Goal: Task Accomplishment & Management: Complete application form

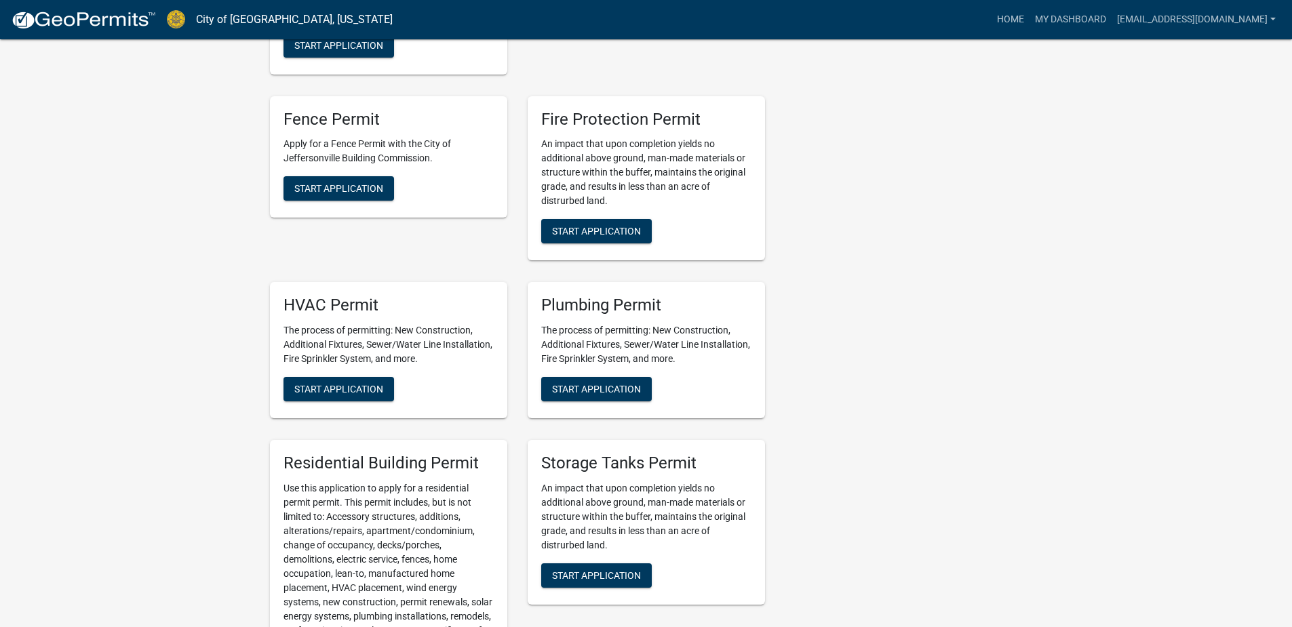
scroll to position [814, 0]
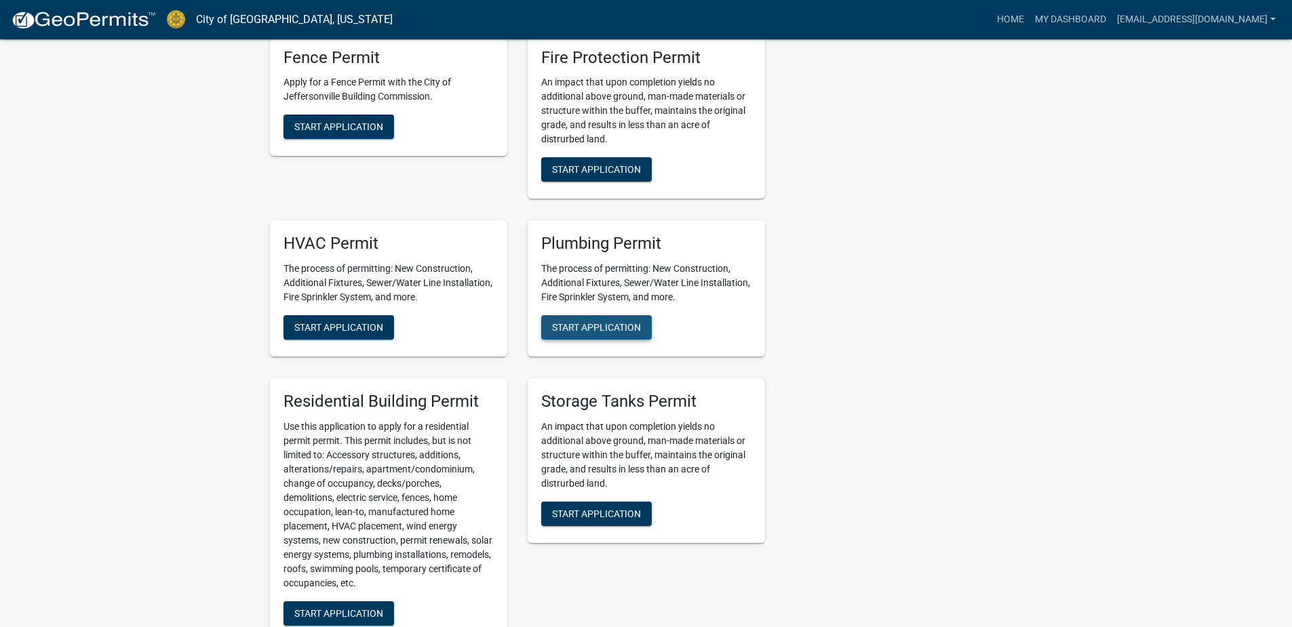
click at [629, 322] on span "Start Application" at bounding box center [596, 327] width 89 height 11
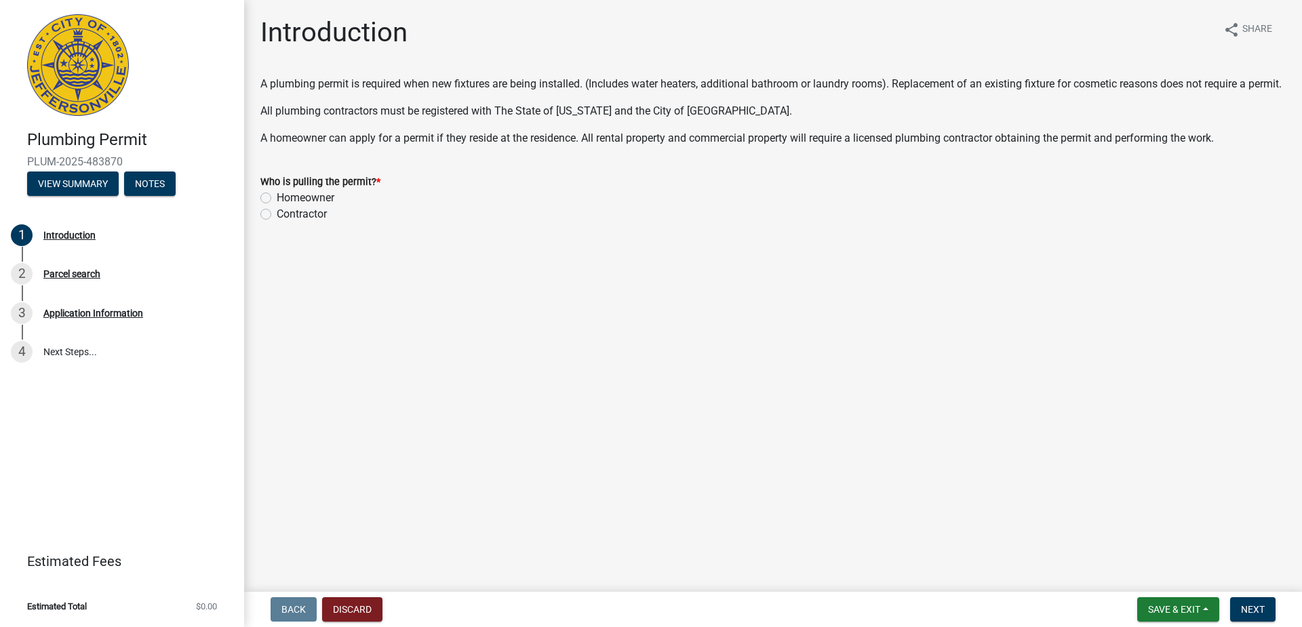
click at [272, 206] on div "Homeowner" at bounding box center [772, 198] width 1025 height 16
click at [277, 206] on label "Homeowner" at bounding box center [306, 198] width 58 height 16
click at [277, 199] on input "Homeowner" at bounding box center [281, 194] width 9 height 9
radio input "true"
click at [1246, 609] on span "Next" at bounding box center [1253, 609] width 24 height 11
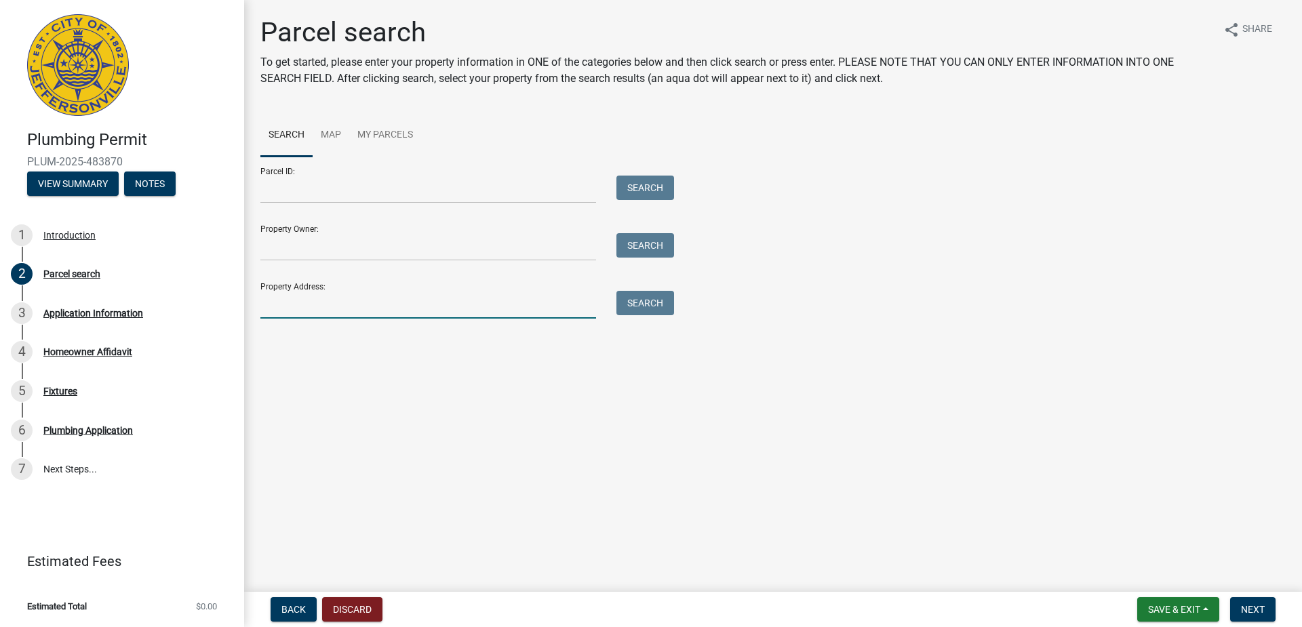
click at [310, 307] on input "Property Address:" at bounding box center [428, 305] width 336 height 28
type input "740 Mechanic Street, Jeffersonville Indiana"
type input "Colton Kinnamen"
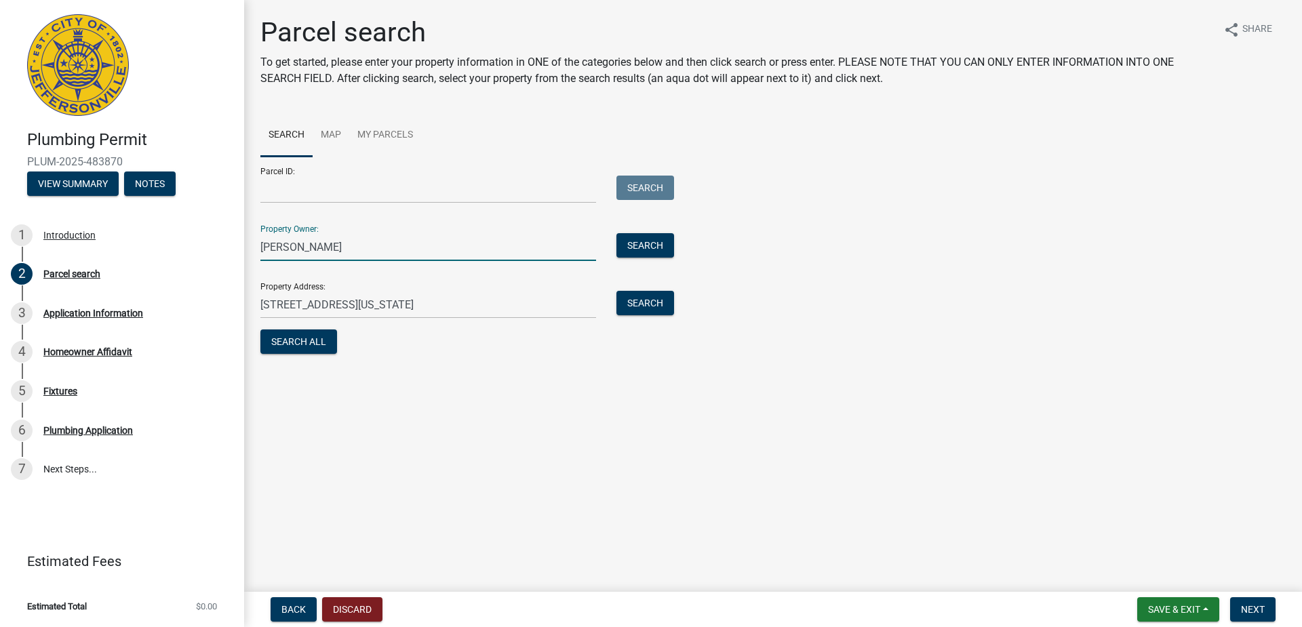
drag, startPoint x: 351, startPoint y: 247, endPoint x: 262, endPoint y: 255, distance: 88.5
click at [262, 255] on input "Colton Kinnamen" at bounding box center [428, 247] width 336 height 28
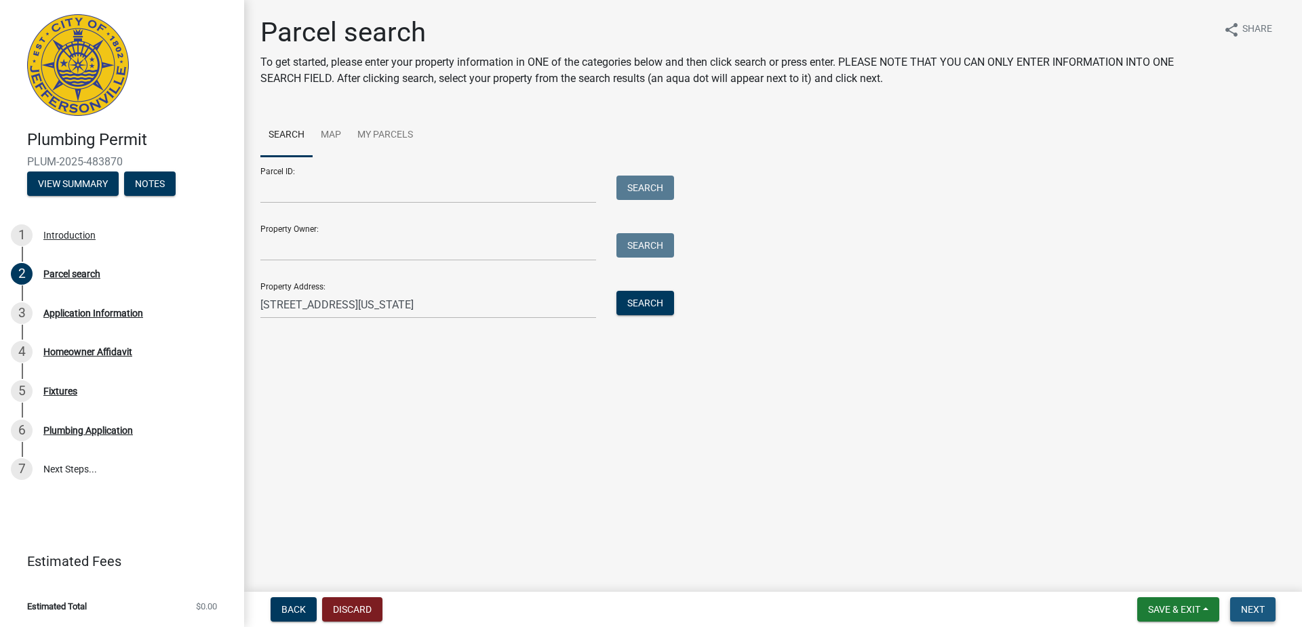
click at [1235, 606] on button "Next" at bounding box center [1252, 609] width 45 height 24
click at [667, 303] on button "Search" at bounding box center [645, 303] width 58 height 24
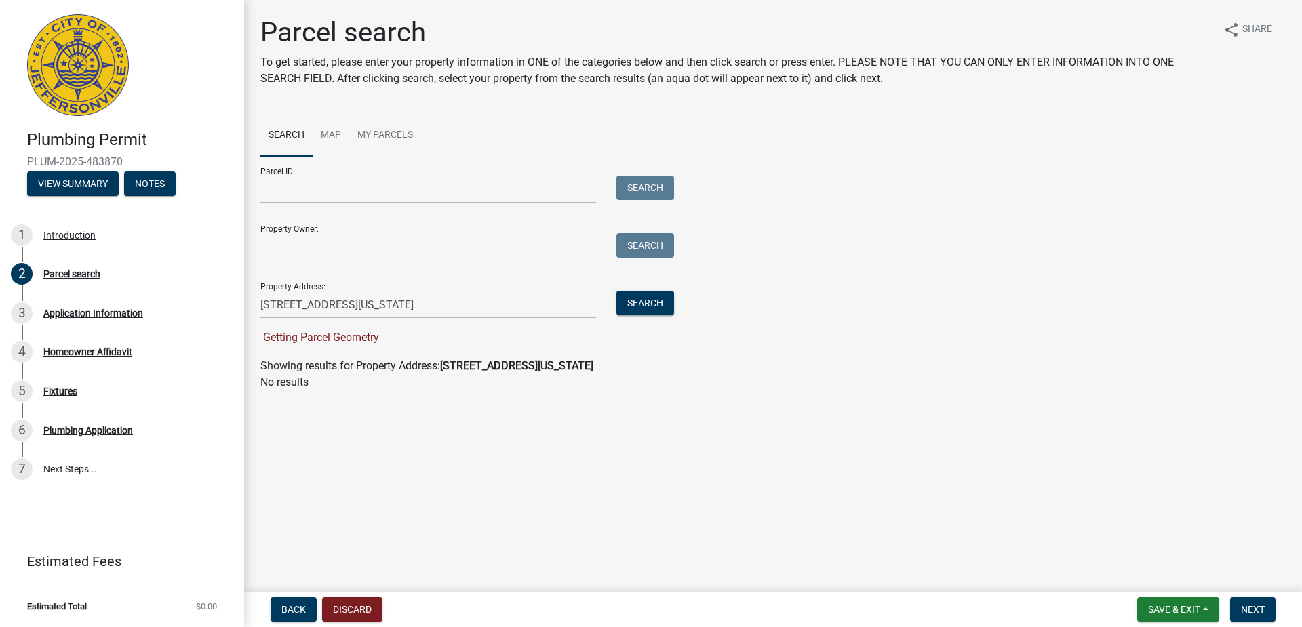
click at [548, 365] on strong "740 Mechanic Street, Jeffersonville Indiana" at bounding box center [516, 365] width 153 height 13
click at [378, 319] on form "Parcel ID: Search Property Owner: Search Property Address: 740 Mechanic Street,…" at bounding box center [463, 251] width 407 height 189
drag, startPoint x: 378, startPoint y: 319, endPoint x: 486, endPoint y: 293, distance: 110.9
click at [486, 293] on input "740 Mechanic Street, Jeffersonville Indiana" at bounding box center [428, 305] width 336 height 28
click at [622, 304] on button "Search" at bounding box center [645, 303] width 58 height 24
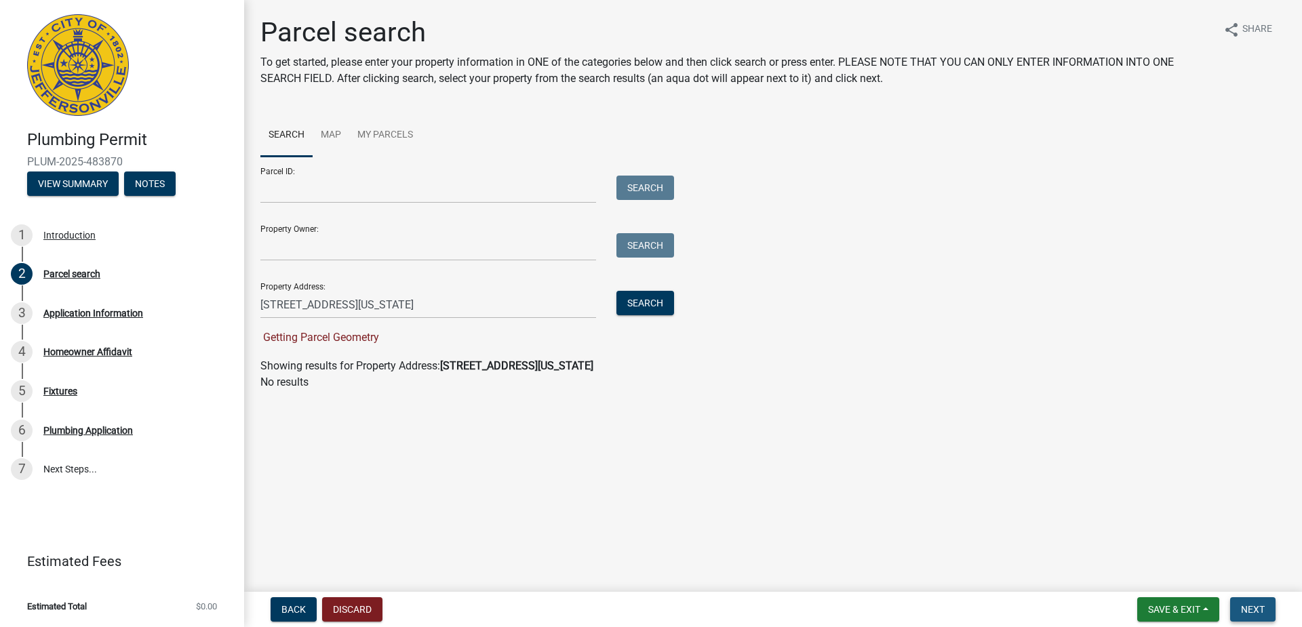
click at [1244, 611] on span "Next" at bounding box center [1253, 609] width 24 height 11
drag, startPoint x: 497, startPoint y: 305, endPoint x: 332, endPoint y: 319, distance: 166.1
click at [332, 319] on form "Parcel ID: Search Property Owner: Search Property Address: 740 Mechanic Street …" at bounding box center [463, 251] width 407 height 189
click at [1248, 618] on button "Next" at bounding box center [1252, 609] width 45 height 24
click at [1250, 618] on button "Next" at bounding box center [1252, 609] width 45 height 24
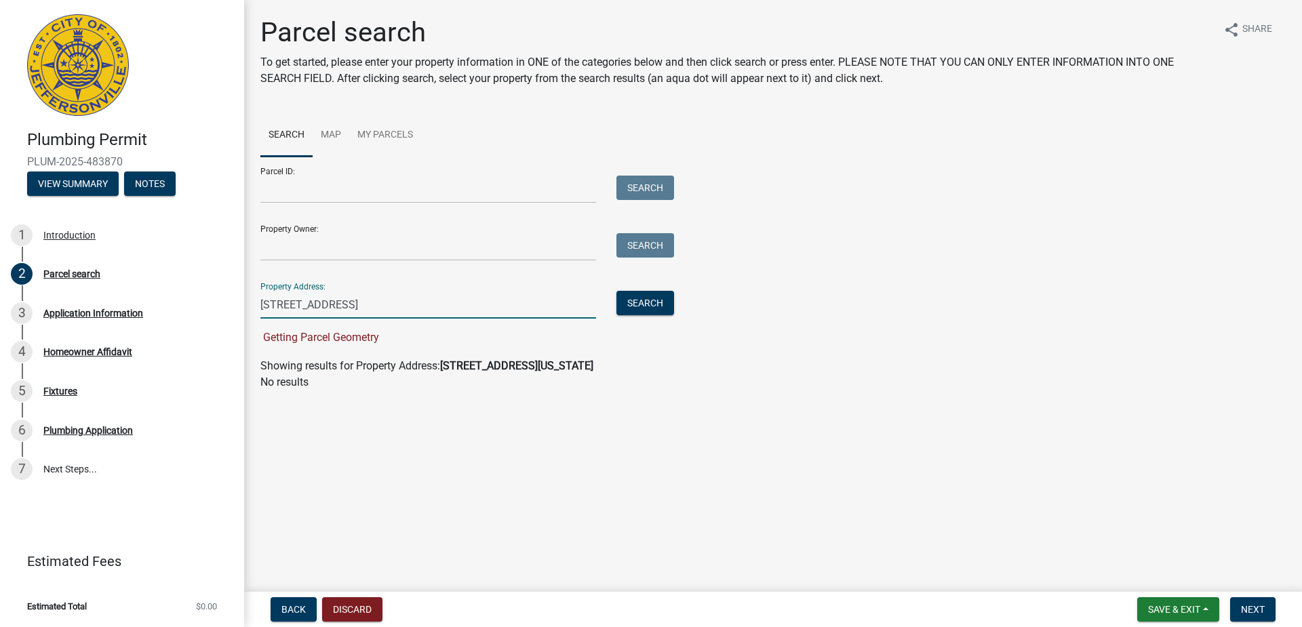
click at [527, 296] on input "740 Mechanic st" at bounding box center [428, 305] width 336 height 28
click at [1247, 614] on span "Next" at bounding box center [1253, 609] width 24 height 11
click at [1246, 614] on span "Next" at bounding box center [1253, 609] width 24 height 11
click at [1246, 615] on span "Next" at bounding box center [1253, 609] width 24 height 11
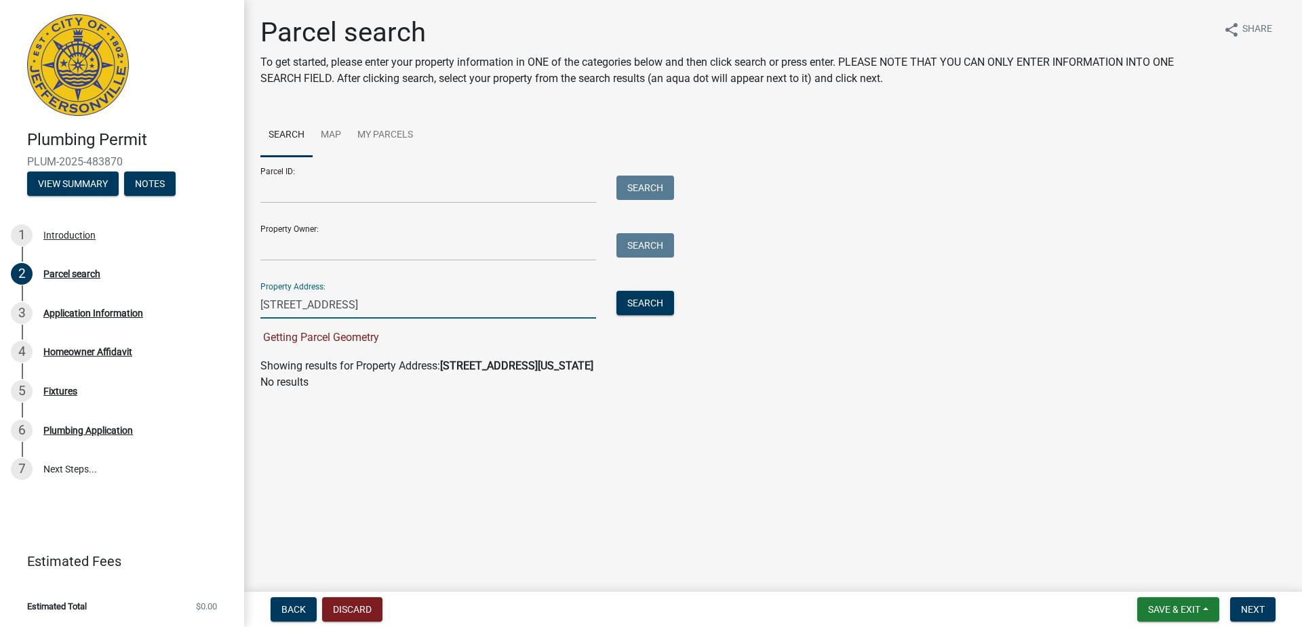
click at [364, 313] on input "740 Mechanic st" at bounding box center [428, 305] width 336 height 28
type input "740 Mechanic Street, Jeffersonville Indiana"
type input "Colton Kinnamen"
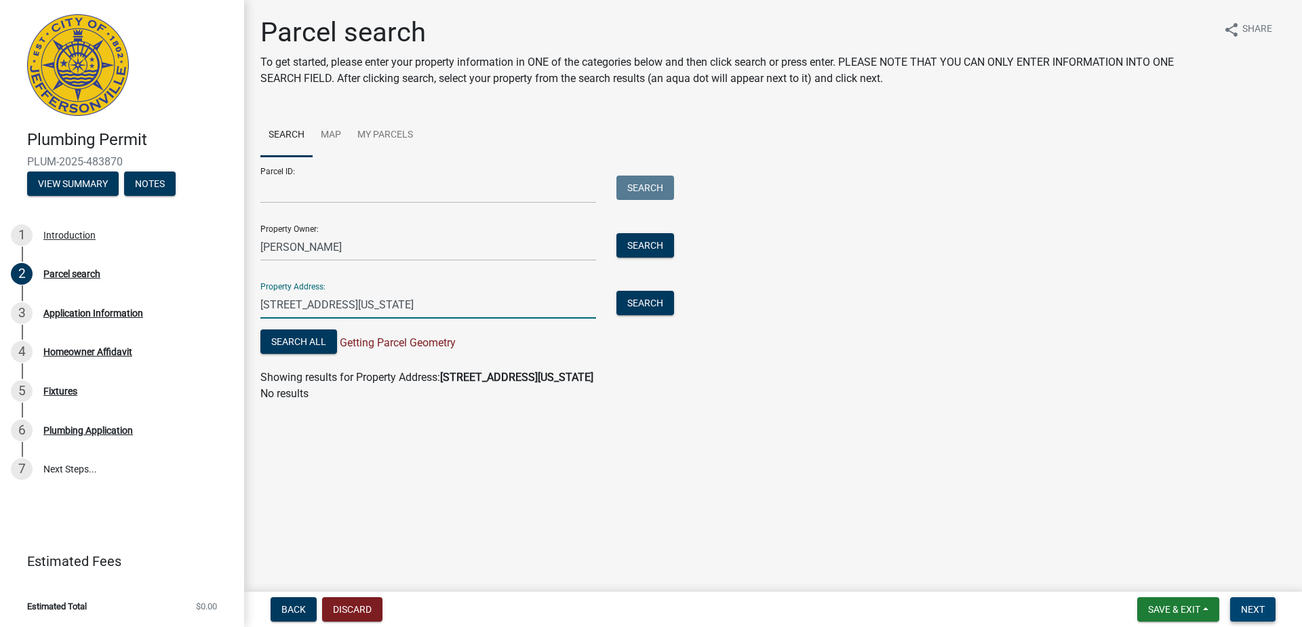
click at [1247, 614] on span "Next" at bounding box center [1253, 609] width 24 height 11
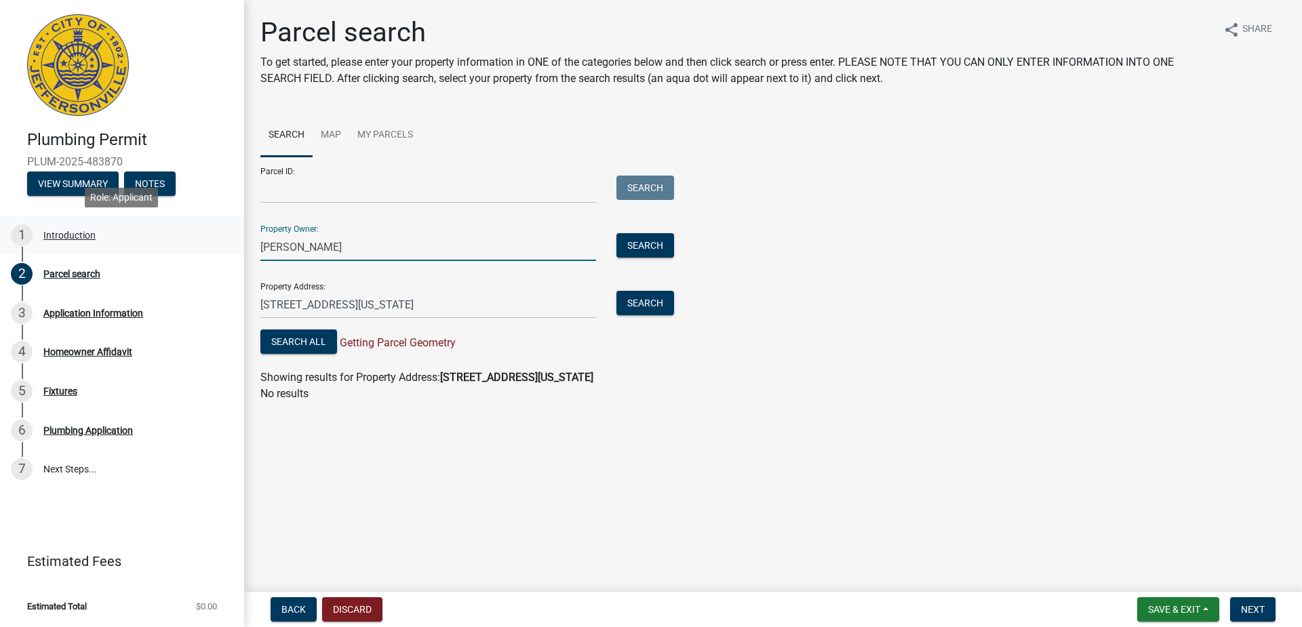
drag, startPoint x: 374, startPoint y: 239, endPoint x: 214, endPoint y: 224, distance: 160.8
click at [214, 224] on div "Plumbing Permit PLUM-2025-483870 View Summary Notes 1 Introduction 2 Parcel sea…" at bounding box center [651, 313] width 1302 height 627
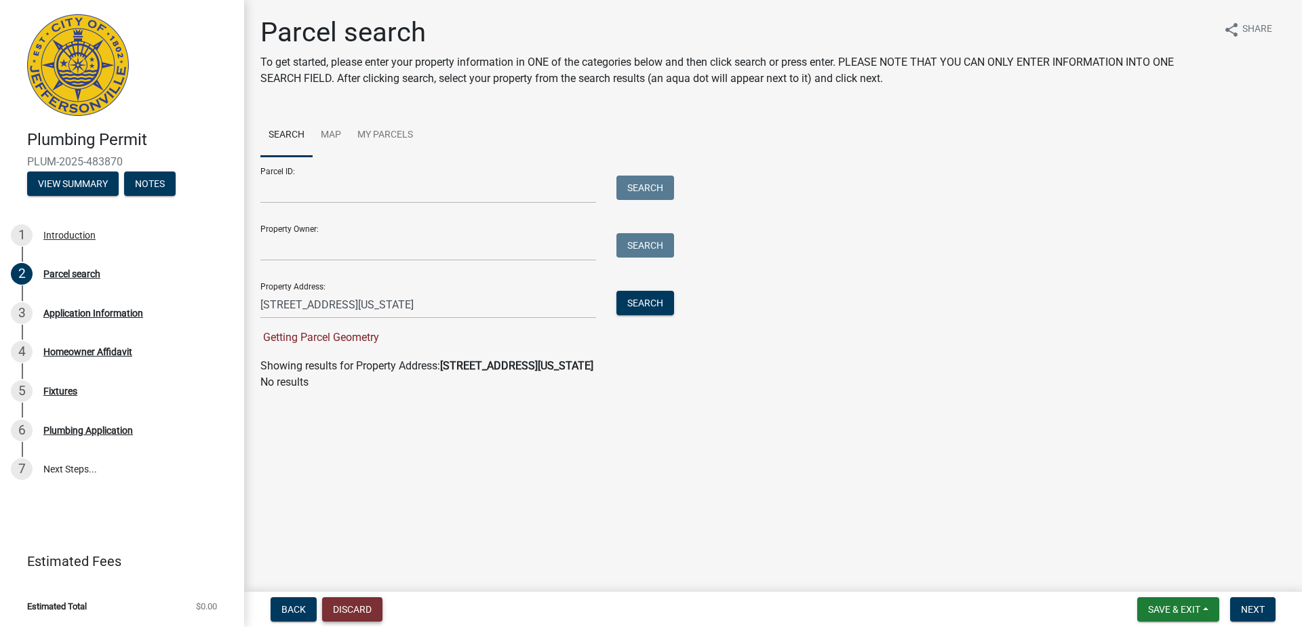
click at [368, 607] on button "Discard" at bounding box center [352, 609] width 60 height 24
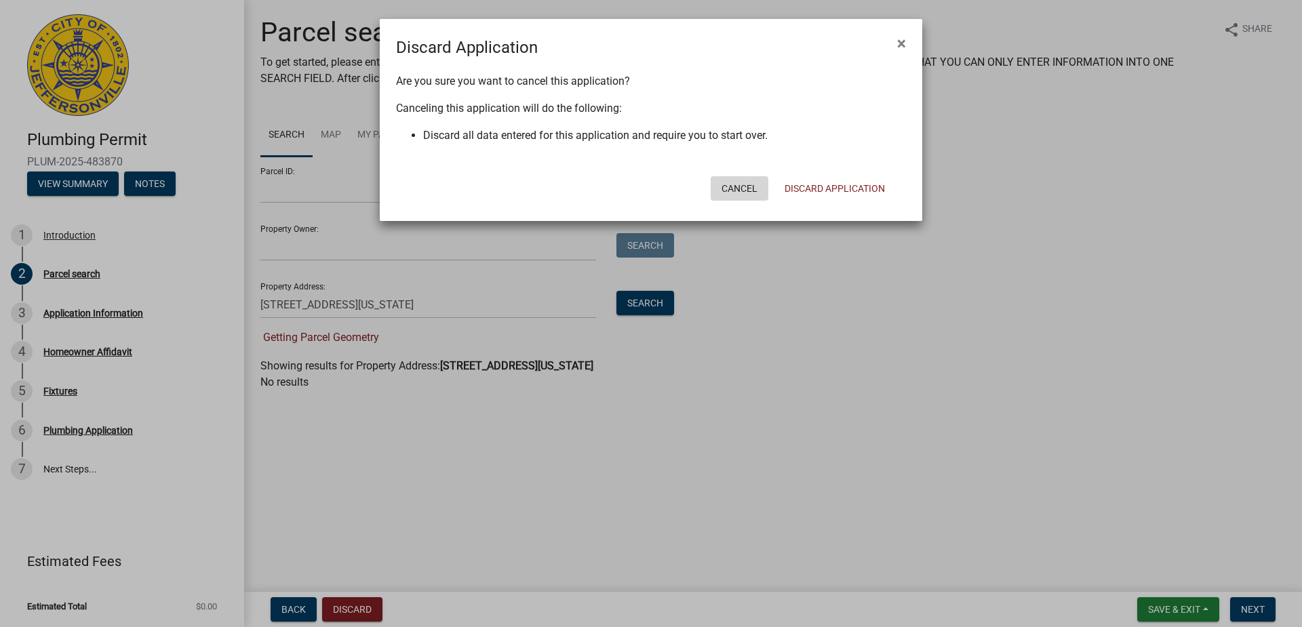
click at [757, 197] on button "Cancel" at bounding box center [740, 188] width 58 height 24
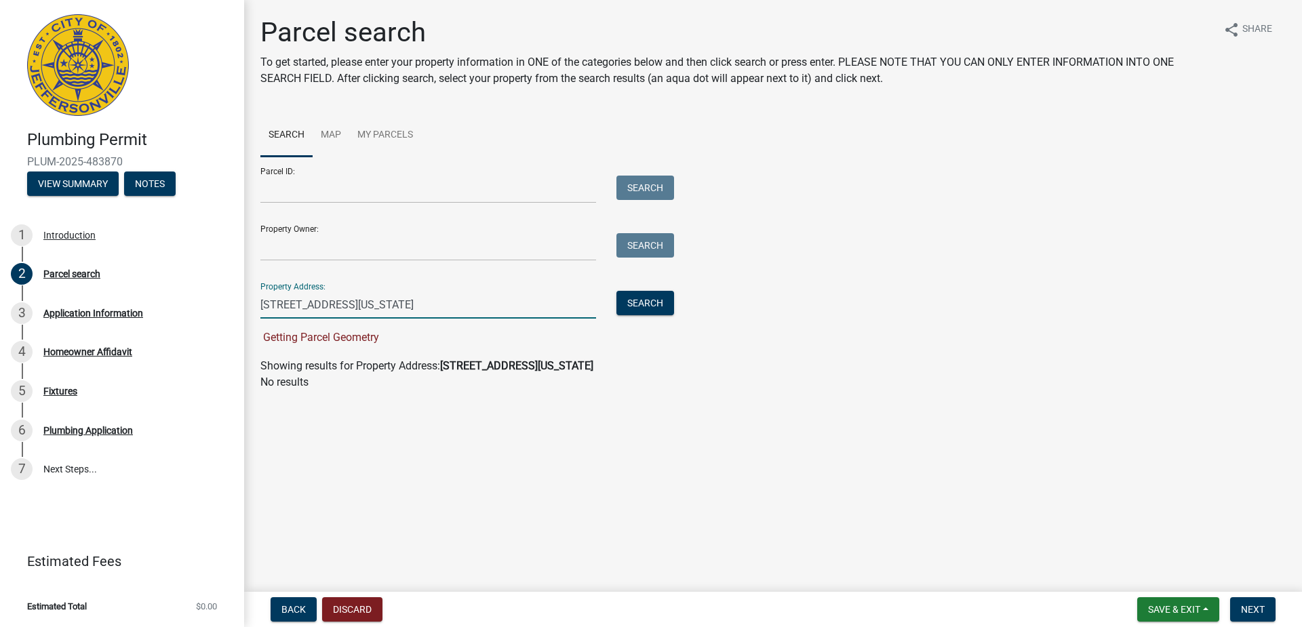
click at [371, 306] on input "740 Mechanic Street, Jeffersonville Indiana" at bounding box center [428, 305] width 336 height 28
click at [525, 372] on strong "740 Mechanic Street Jeffersonville Indiana 47130" at bounding box center [516, 365] width 153 height 13
click at [517, 361] on strong "740 Mechanic Street Jeffersonville Indiana 47130" at bounding box center [516, 365] width 153 height 13
click at [619, 302] on button "Search" at bounding box center [645, 303] width 58 height 24
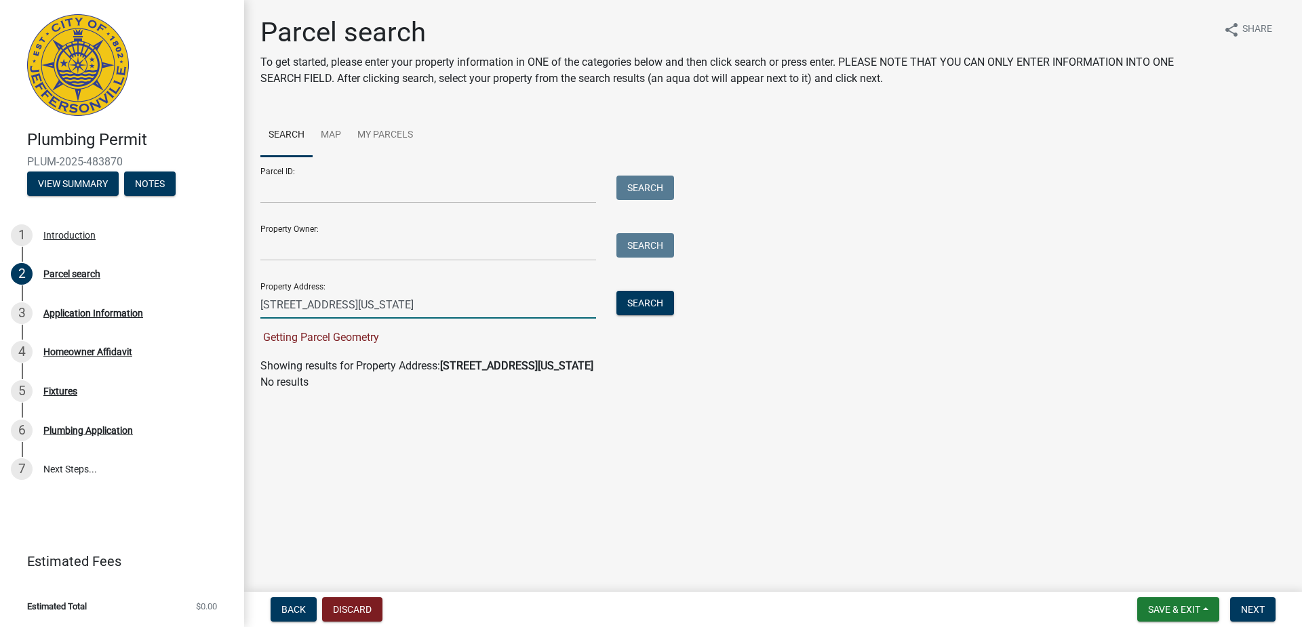
click at [521, 314] on input "740 Mechanic Street, Jeffersonville Indiana" at bounding box center [428, 305] width 336 height 28
type input "740 Mechanic"
click at [629, 311] on button "Search" at bounding box center [645, 303] width 58 height 24
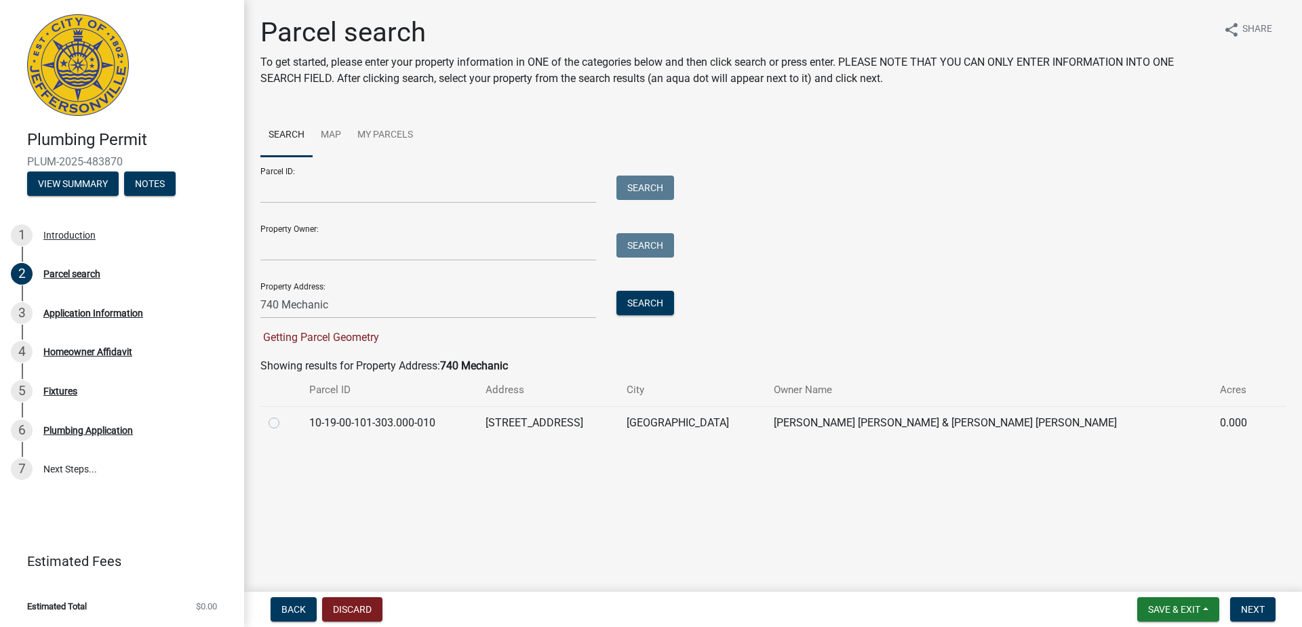
click at [618, 416] on td "740 MECHANIC STREET" at bounding box center [547, 422] width 141 height 33
click at [618, 428] on td "740 MECHANIC STREET" at bounding box center [547, 422] width 141 height 33
click at [285, 415] on label at bounding box center [285, 415] width 0 height 0
click at [285, 424] on input "radio" at bounding box center [289, 419] width 9 height 9
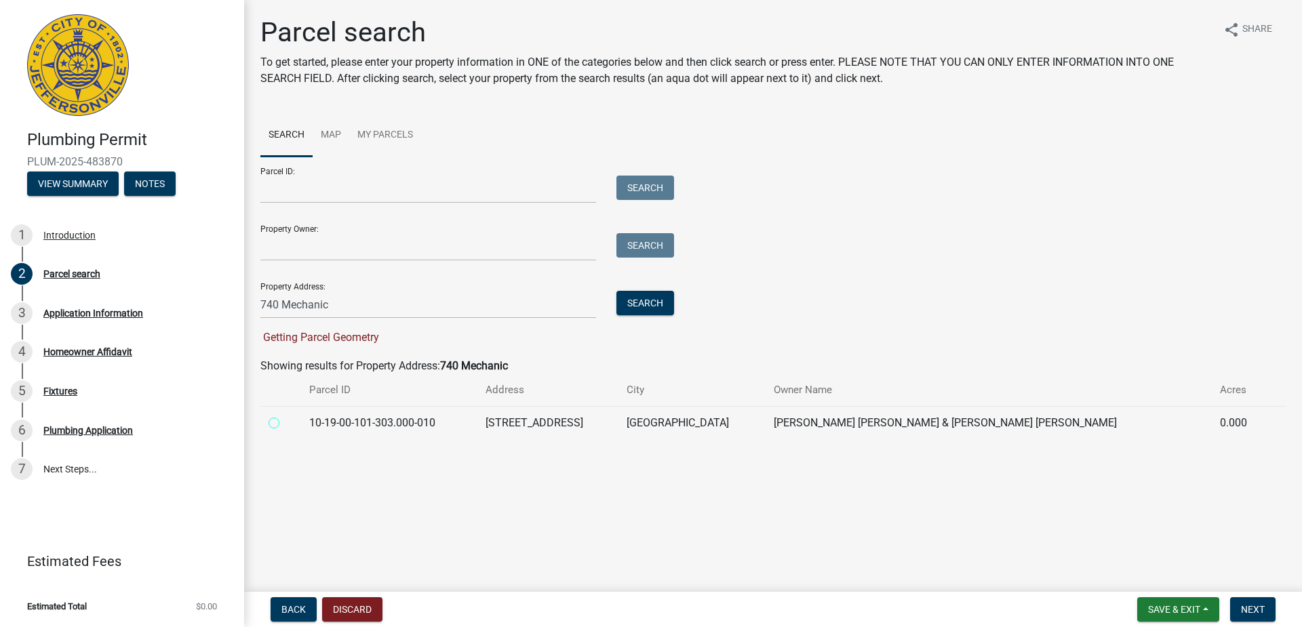
radio input "true"
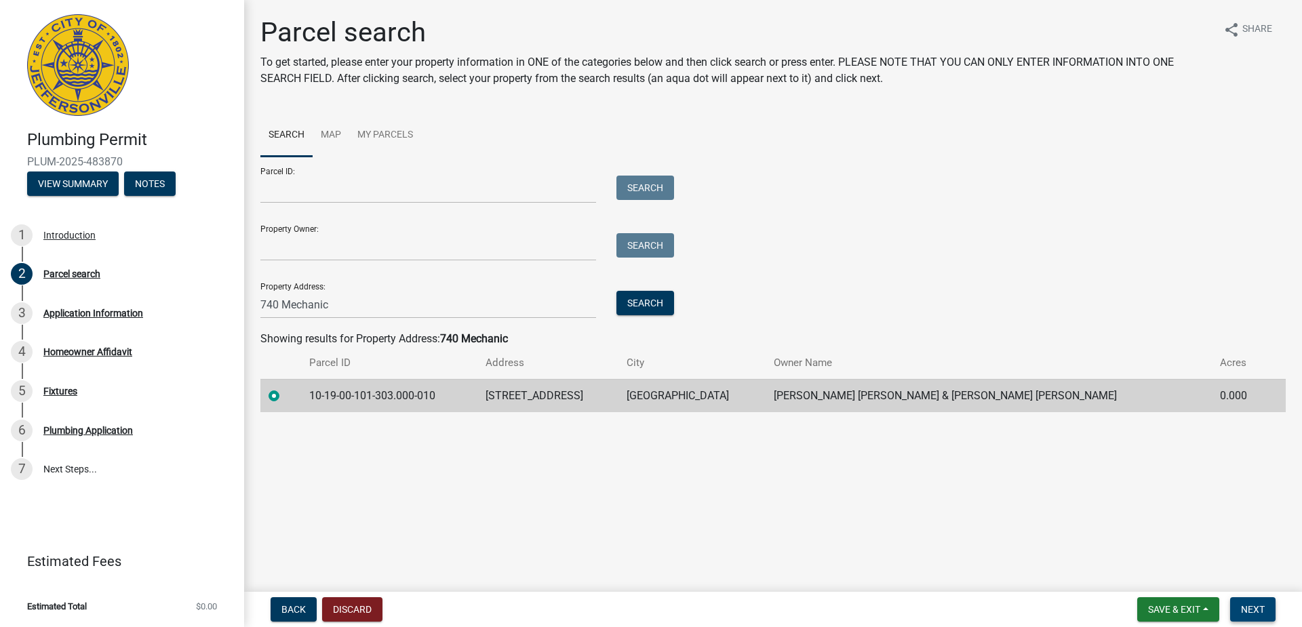
click at [1268, 610] on button "Next" at bounding box center [1252, 609] width 45 height 24
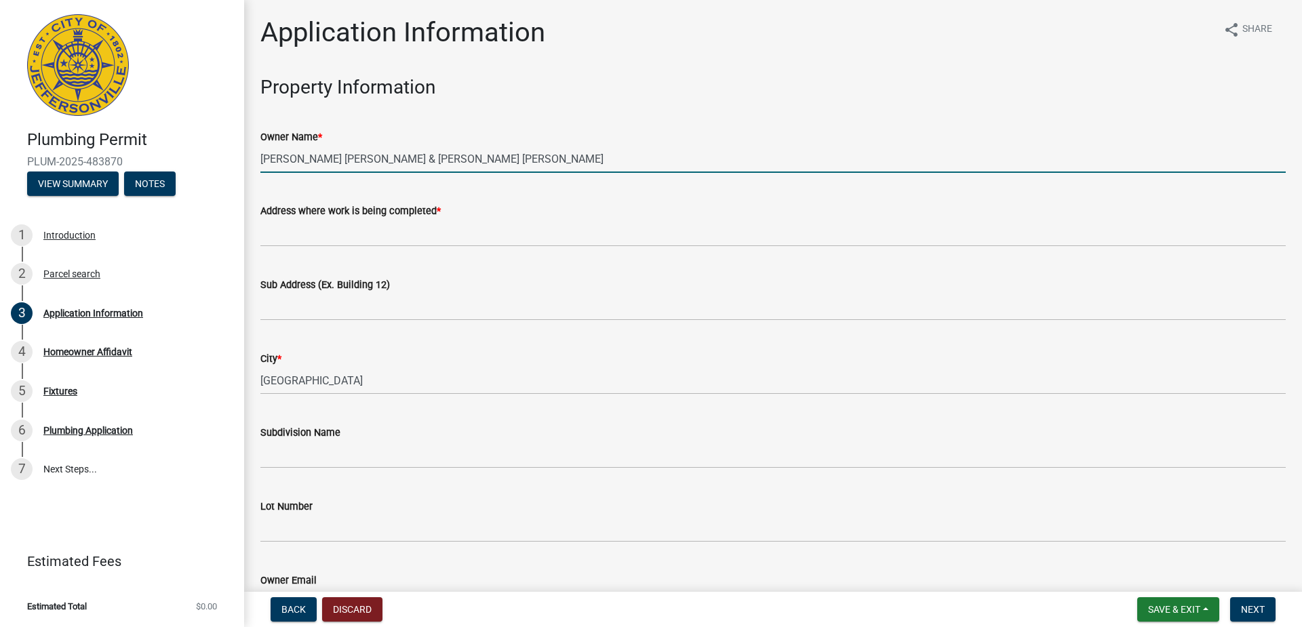
drag, startPoint x: 445, startPoint y: 162, endPoint x: 250, endPoint y: 217, distance: 203.5
click at [250, 217] on div "Application Information share Share Property Information Owner Name * Padgett J…" at bounding box center [773, 474] width 1058 height 917
type input "Colten Kinnaman"
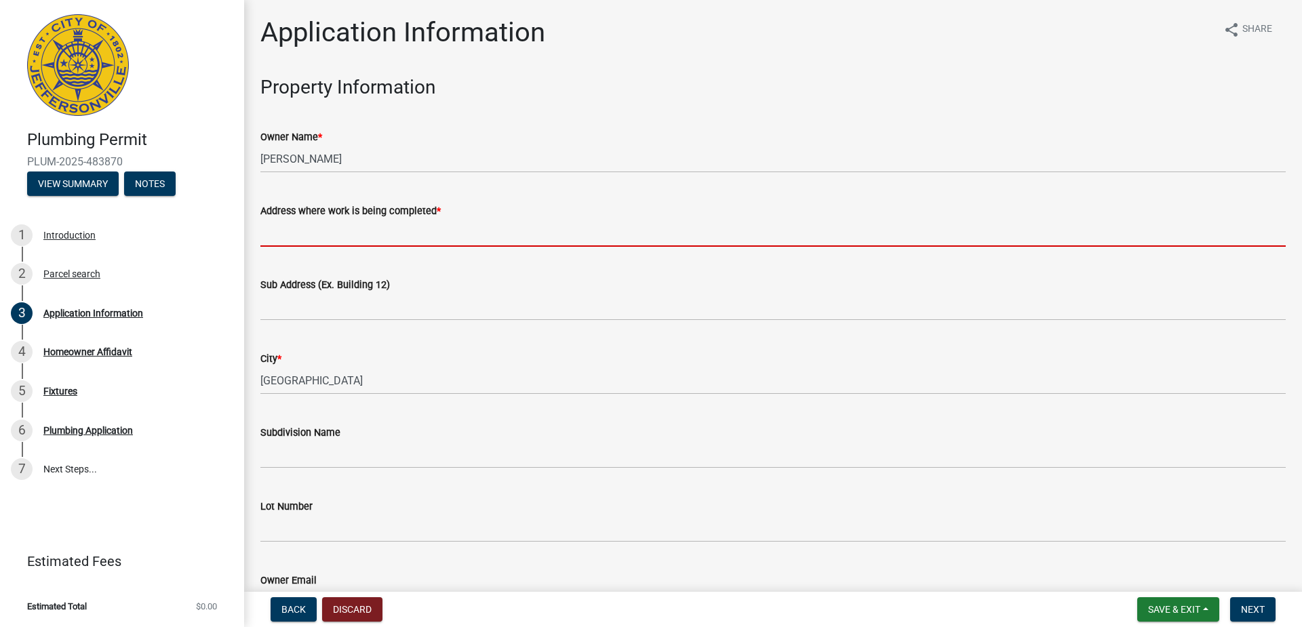
click at [313, 227] on input "Address where work is being completed *" at bounding box center [772, 233] width 1025 height 28
type input "740 Mechanic Street Jeffersonville Indiana 47130"
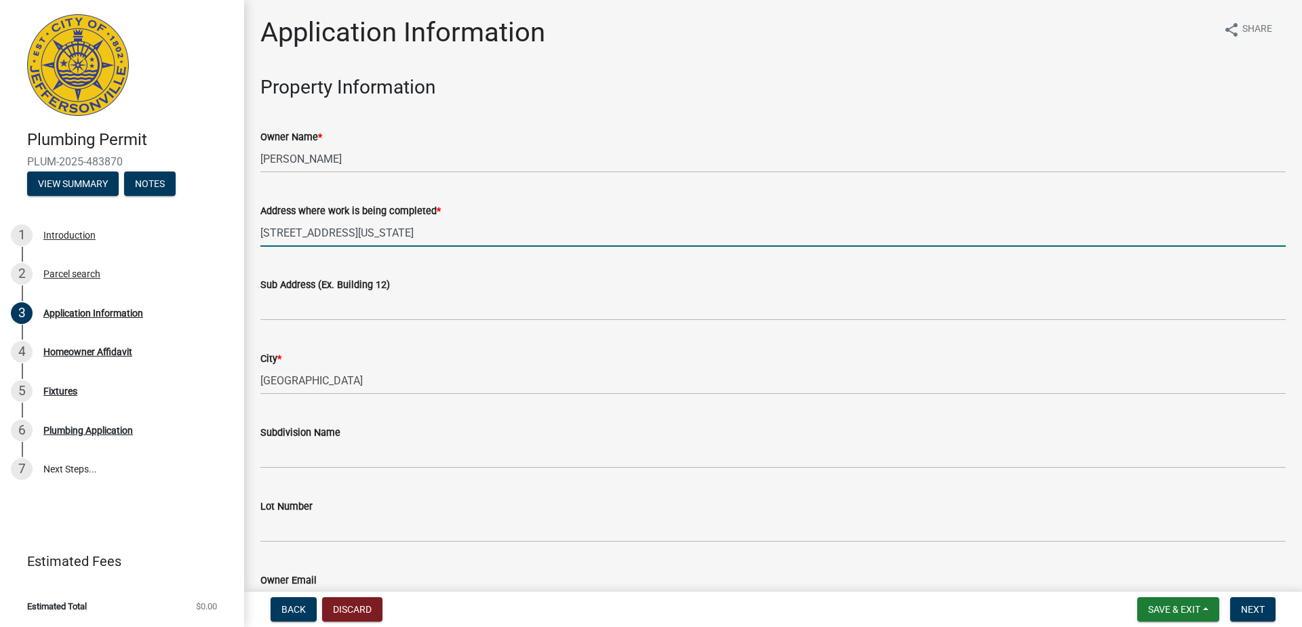
type input "5025729224"
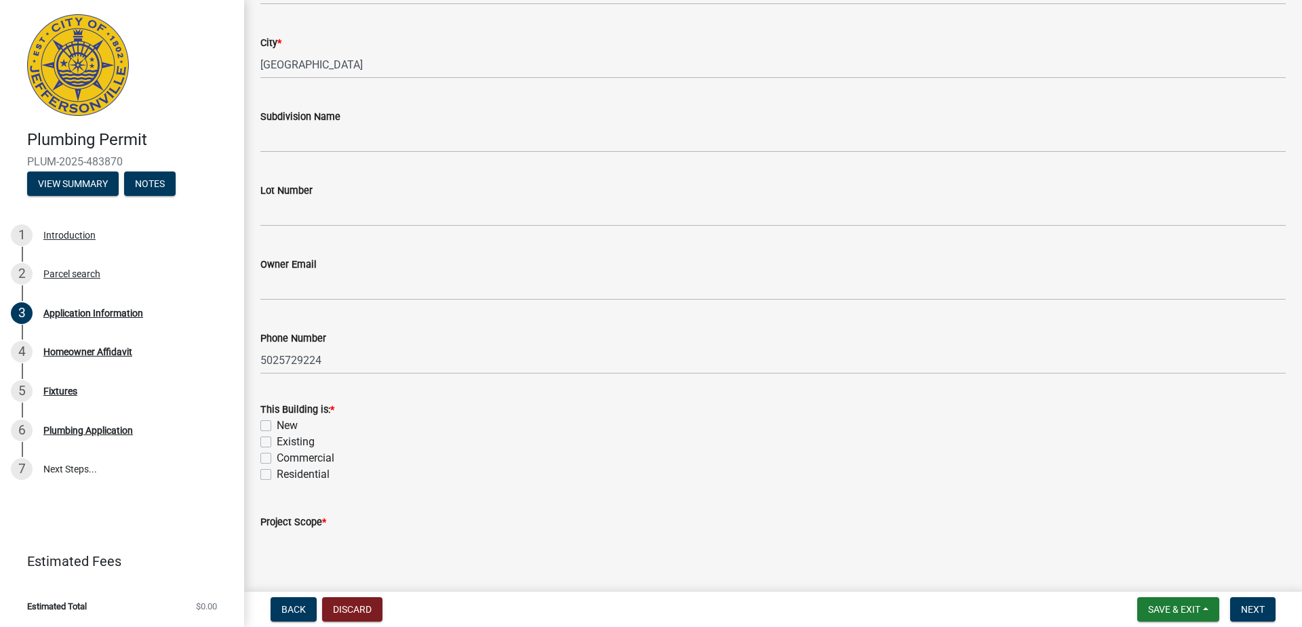
scroll to position [339, 0]
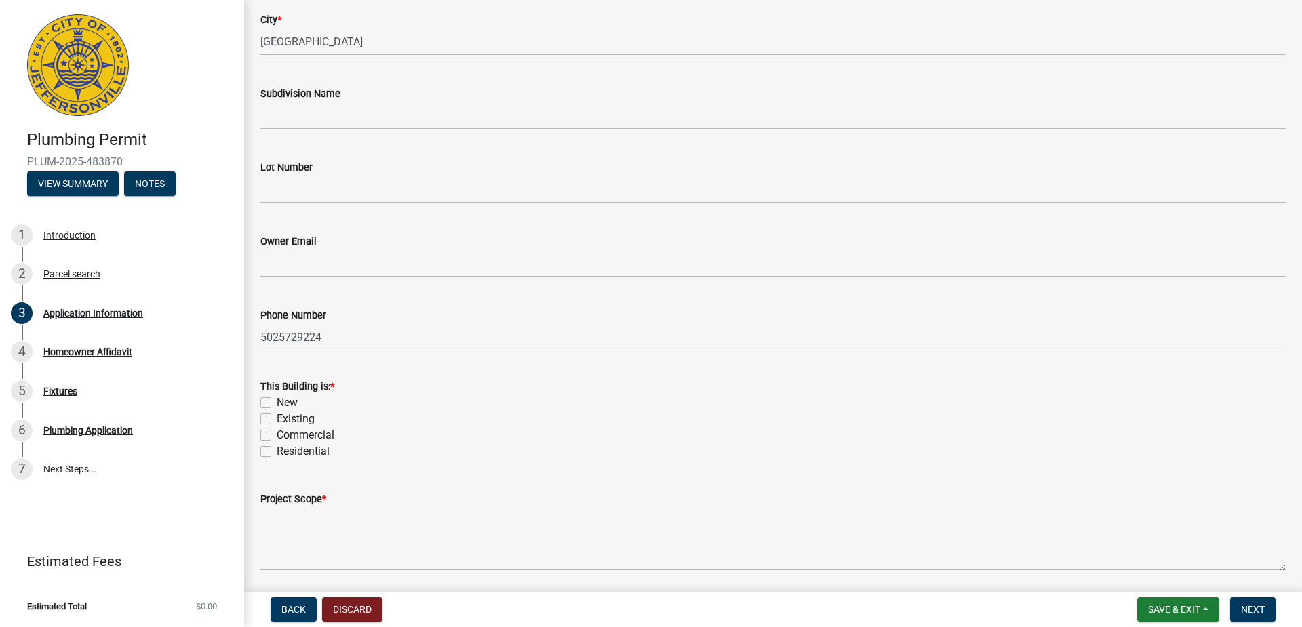
click at [277, 418] on label "Existing" at bounding box center [296, 419] width 38 height 16
click at [277, 418] on input "Existing" at bounding box center [281, 415] width 9 height 9
checkbox input "true"
checkbox input "false"
checkbox input "true"
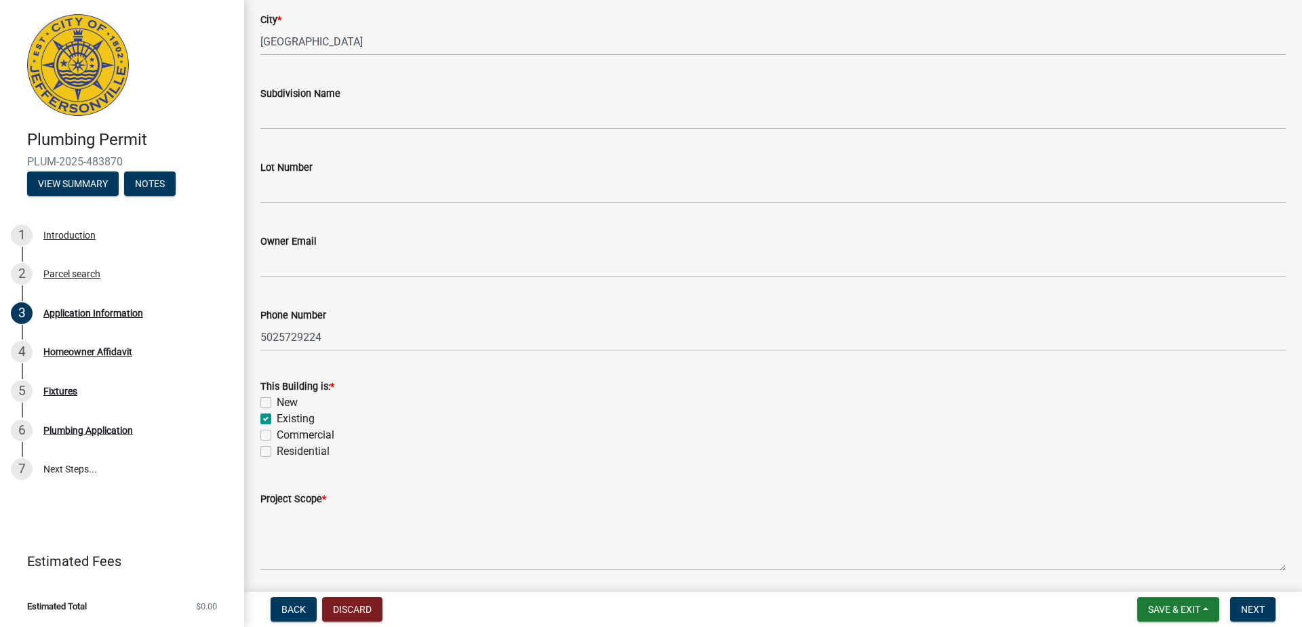
checkbox input "false"
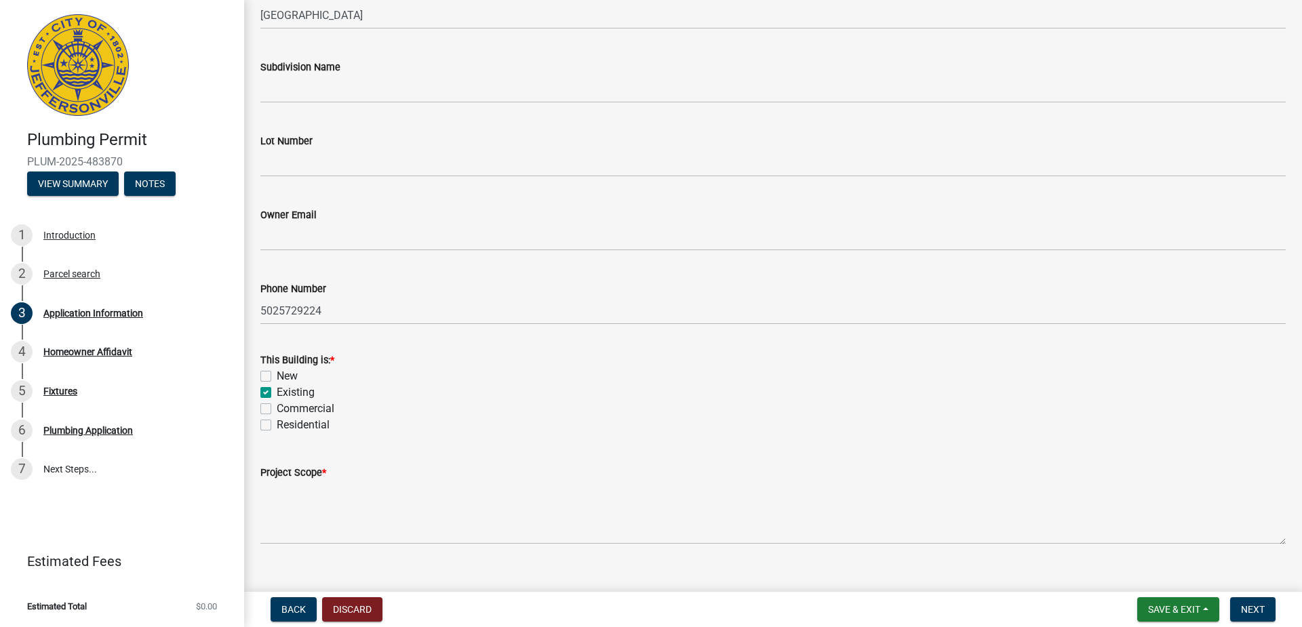
scroll to position [387, 0]
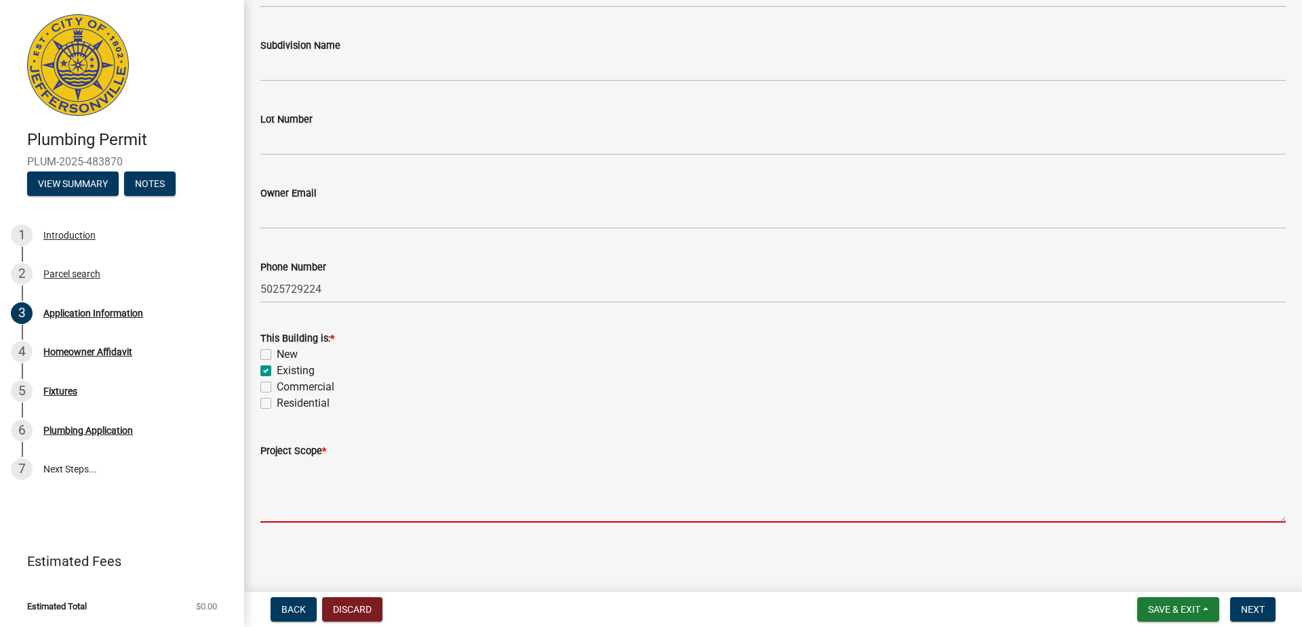
click at [348, 515] on textarea "Project Scope *" at bounding box center [772, 491] width 1025 height 64
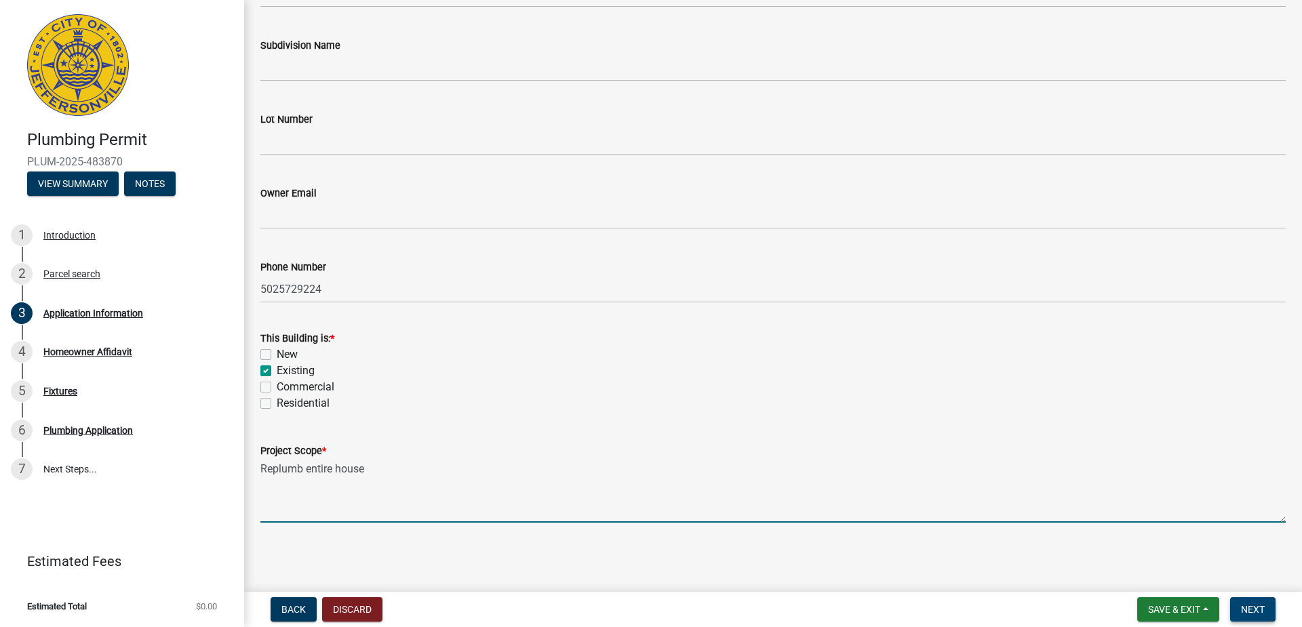
type textarea "Replumb entire house"
click at [1233, 606] on button "Next" at bounding box center [1252, 609] width 45 height 24
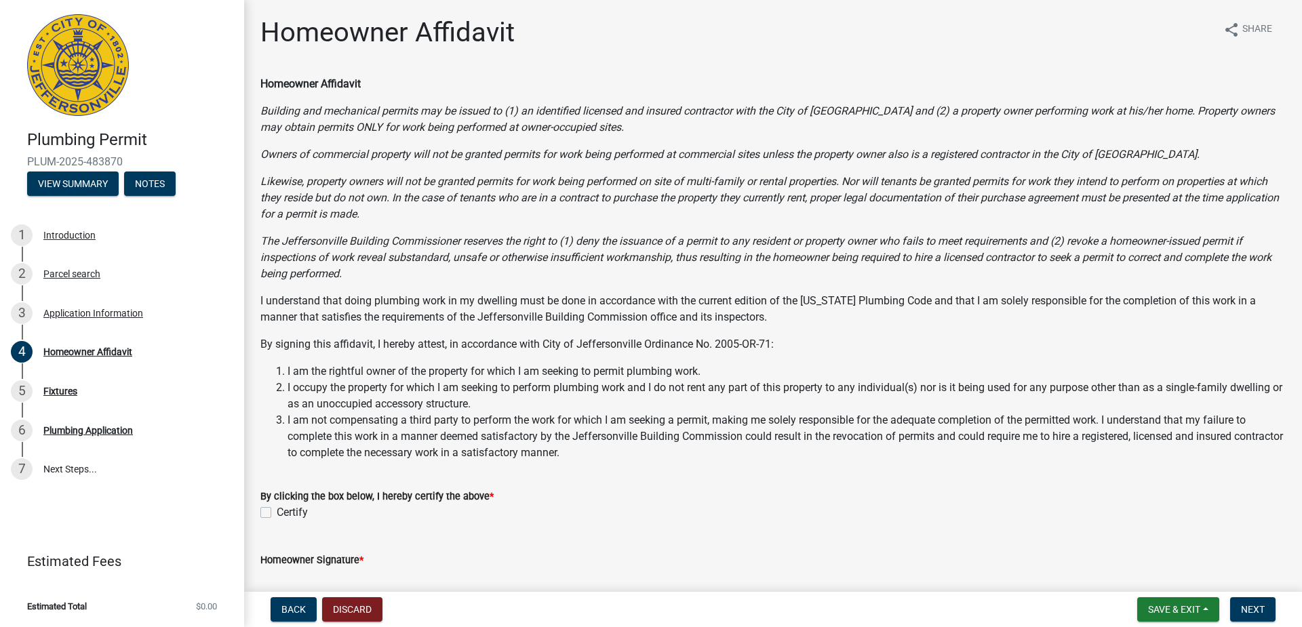
click at [277, 511] on label "Certify" at bounding box center [292, 512] width 31 height 16
click at [277, 511] on input "Certify" at bounding box center [281, 508] width 9 height 9
checkbox input "true"
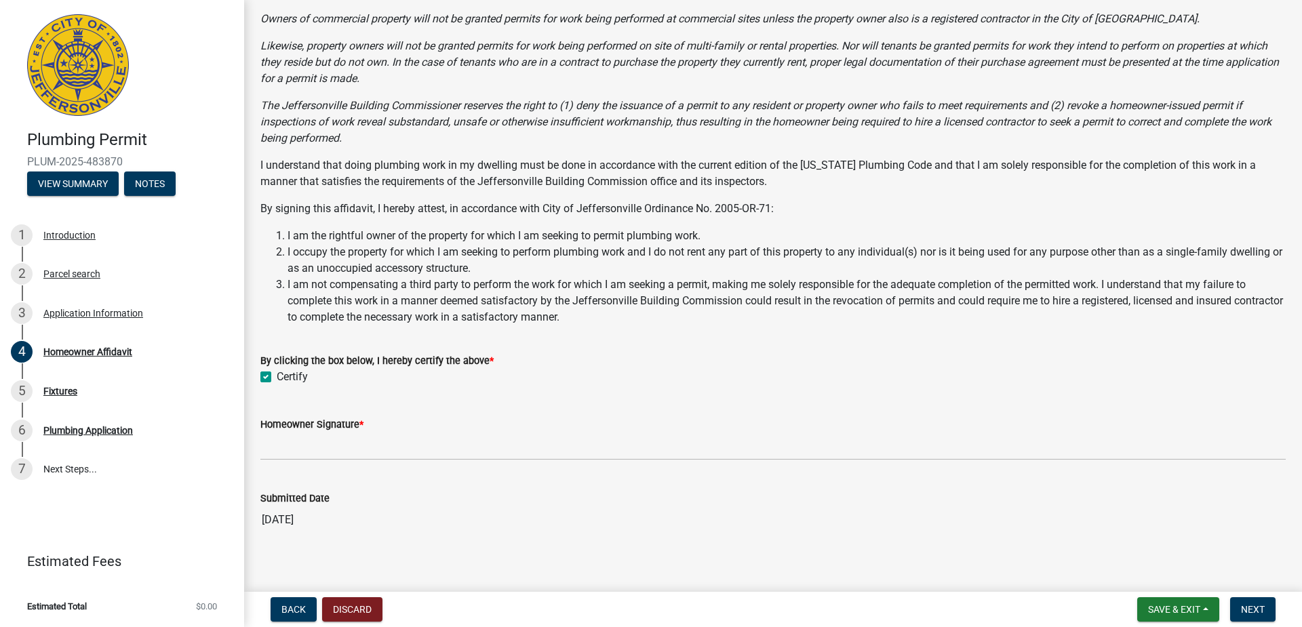
scroll to position [146, 0]
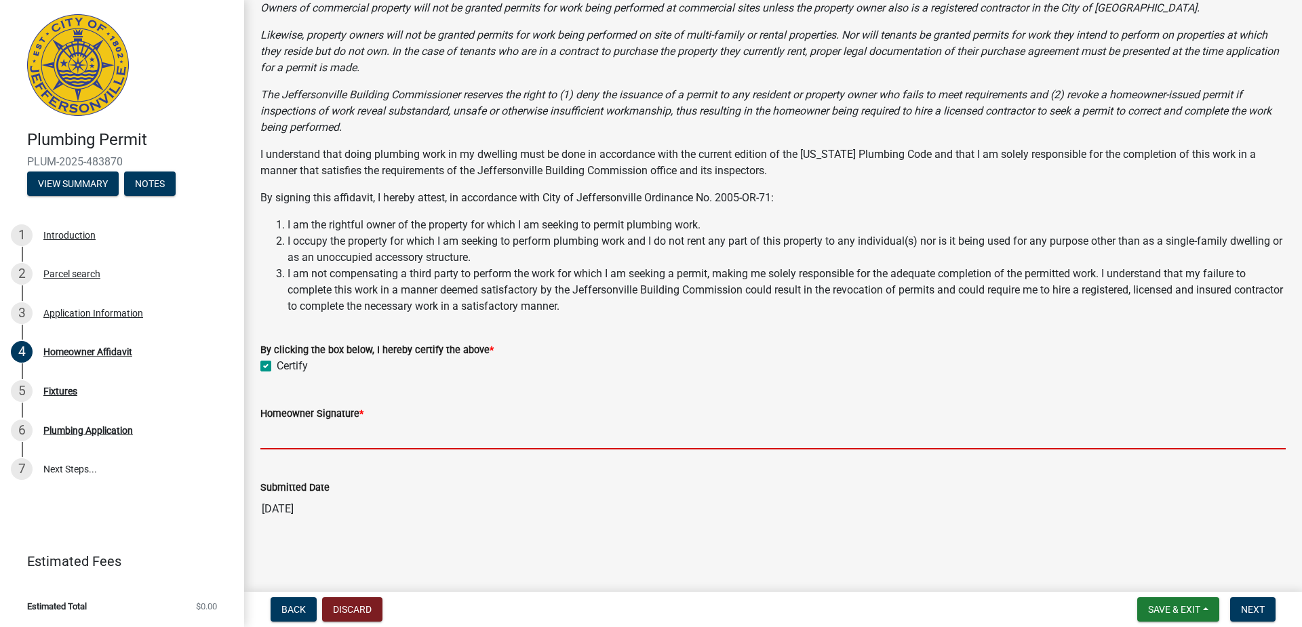
click at [346, 440] on input "Homeowner Signature *" at bounding box center [772, 436] width 1025 height 28
type input "c"
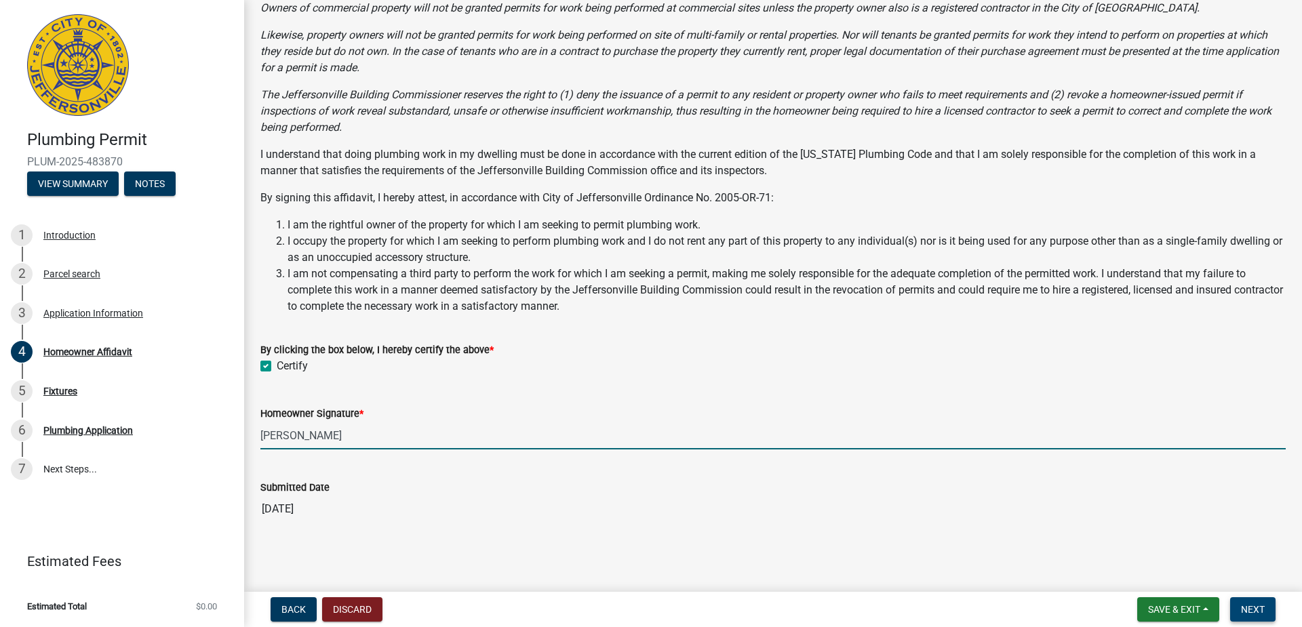
type input "Colten Kinnaman"
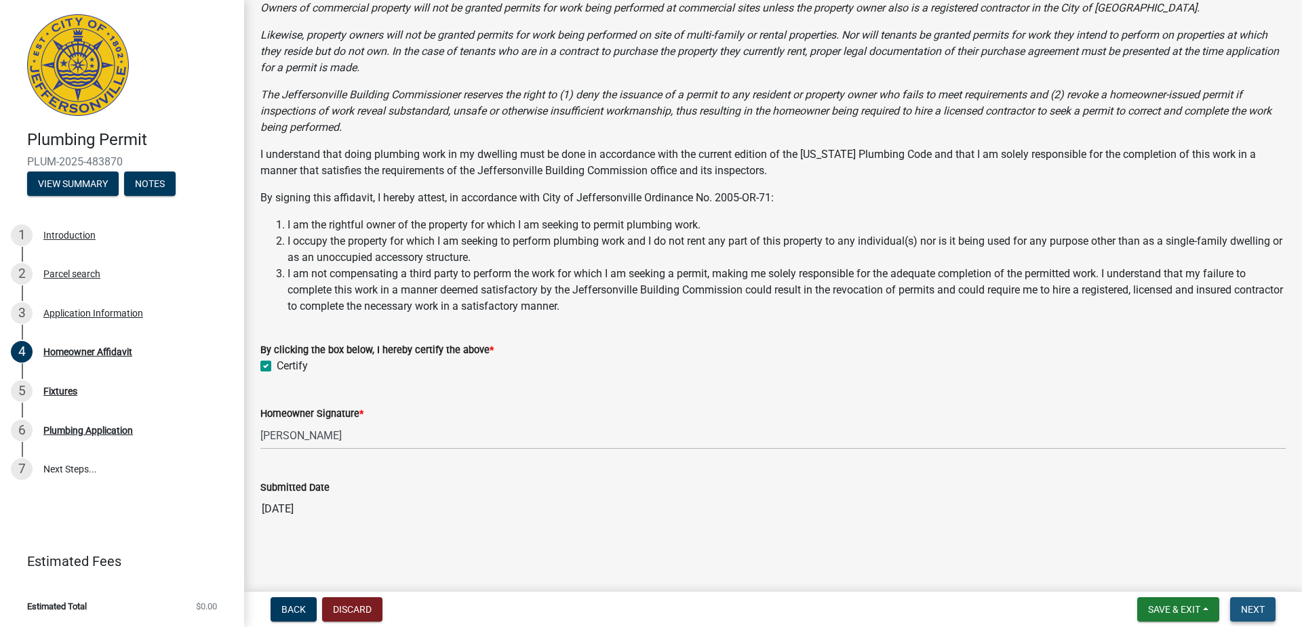
click at [1245, 604] on span "Next" at bounding box center [1253, 609] width 24 height 11
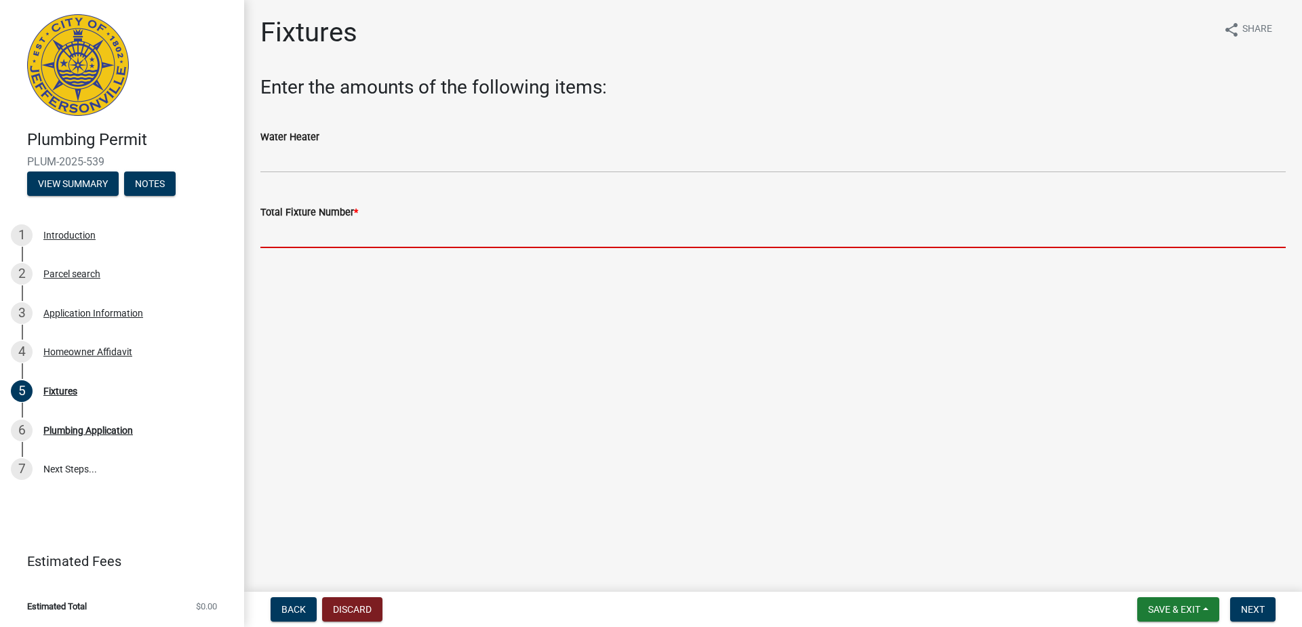
click at [365, 237] on input "text" at bounding box center [772, 234] width 1025 height 28
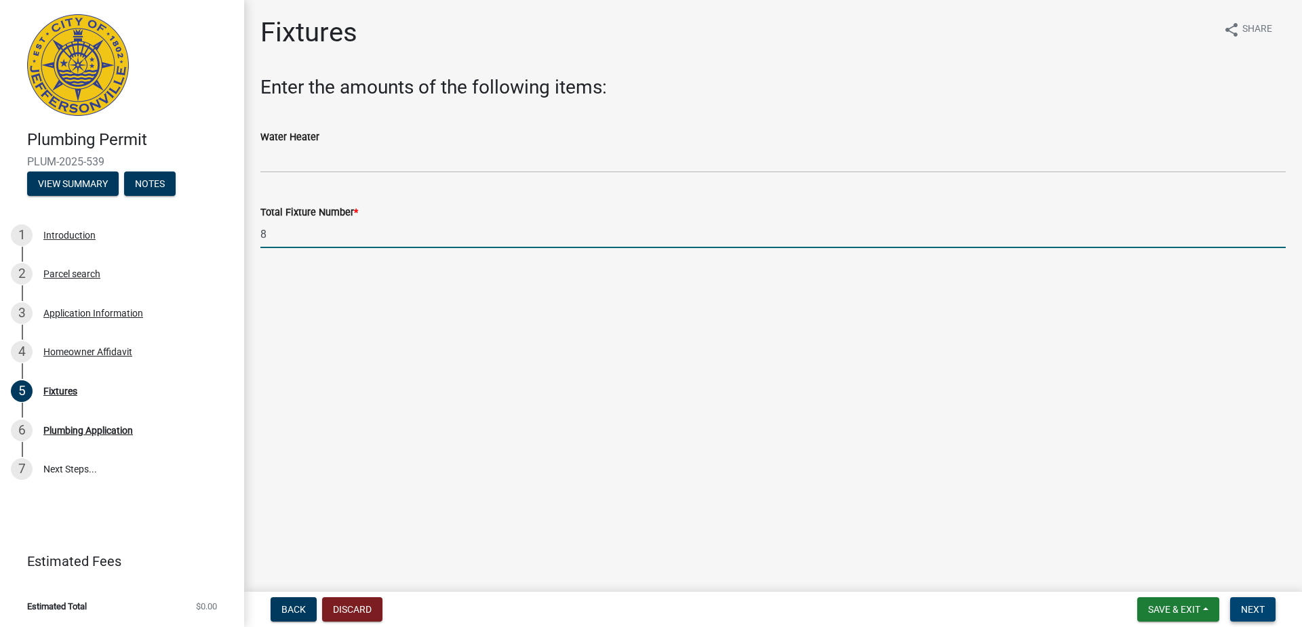
type input "8"
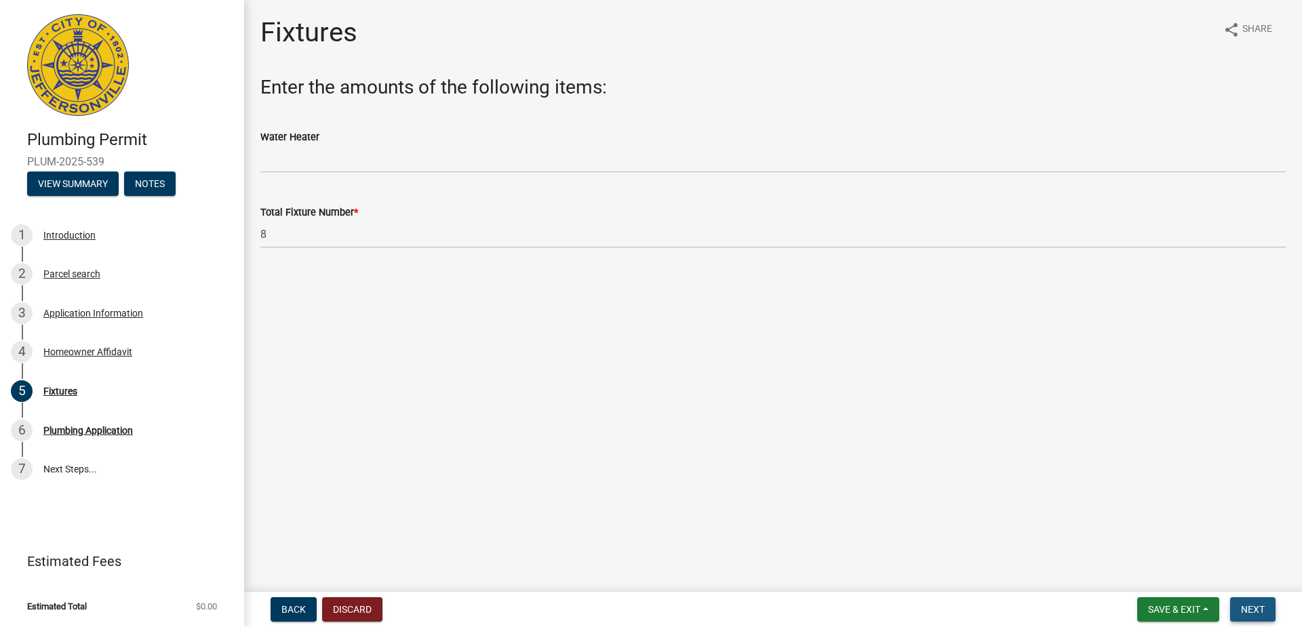
click at [1246, 603] on button "Next" at bounding box center [1252, 609] width 45 height 24
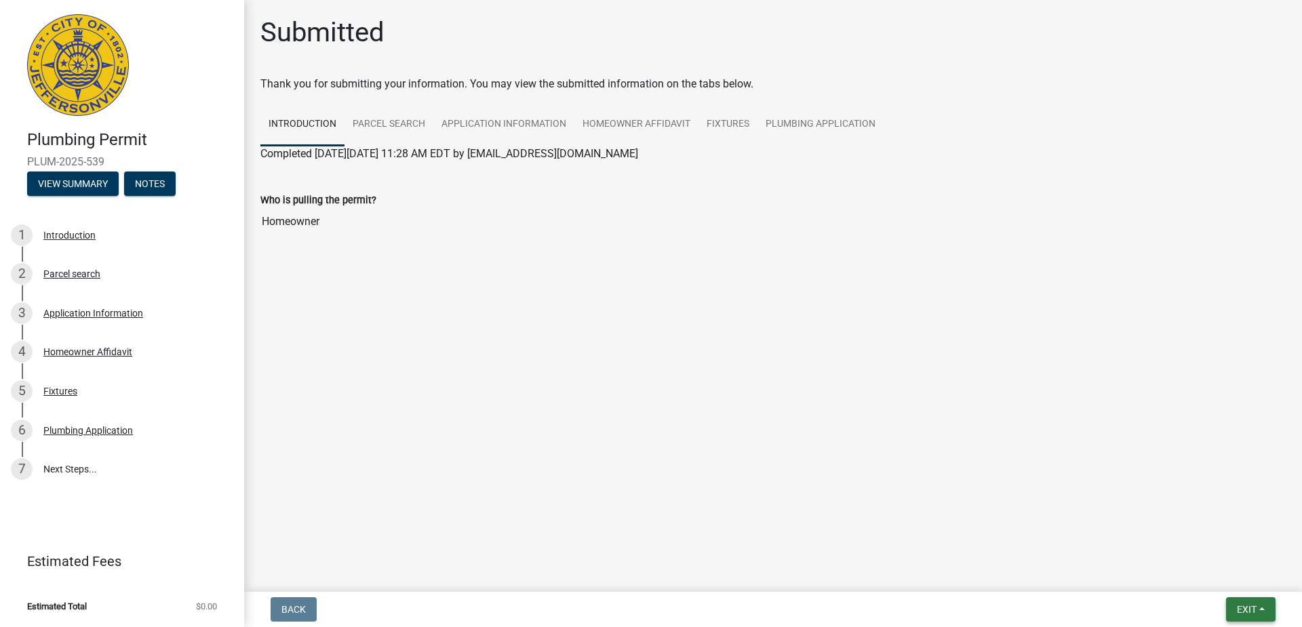
click at [1234, 610] on button "Exit" at bounding box center [1250, 609] width 49 height 24
click at [1217, 553] on button "Save" at bounding box center [1221, 542] width 108 height 33
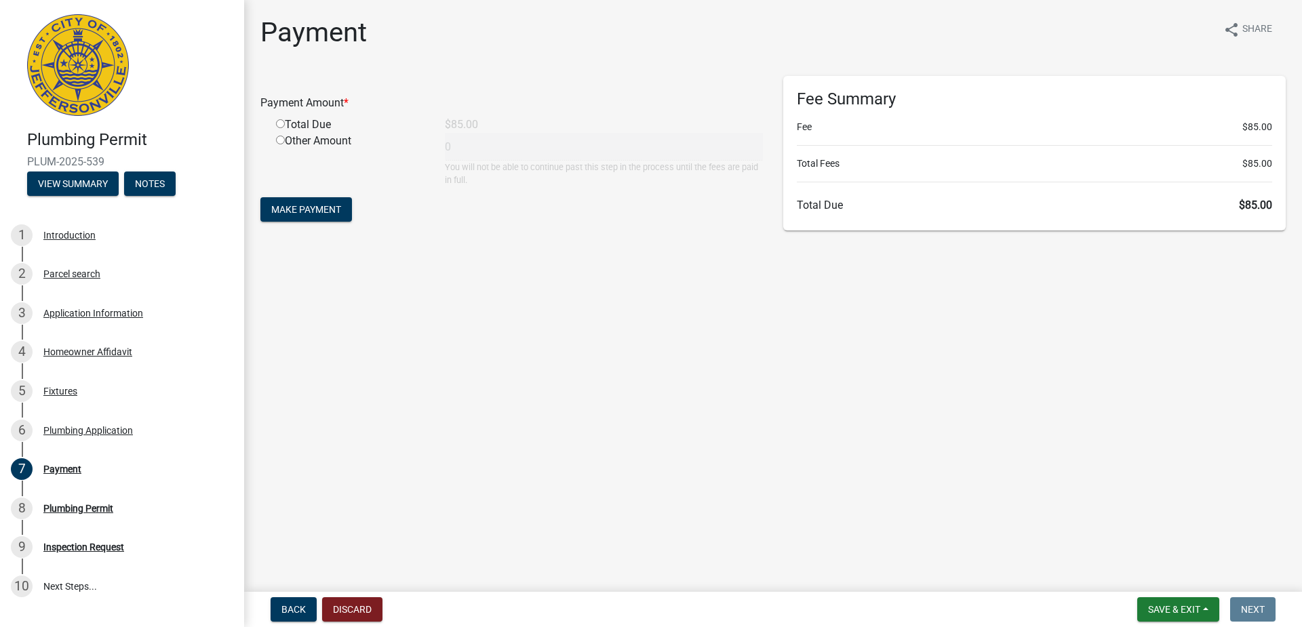
click at [582, 270] on main "Payment share Share Payment Amount * Total Due $85.00 Other Amount 0 You will n…" at bounding box center [773, 293] width 1058 height 587
click at [281, 128] on div "Total Due" at bounding box center [350, 125] width 169 height 16
click at [281, 124] on input "radio" at bounding box center [280, 123] width 9 height 9
radio input "true"
type input "85"
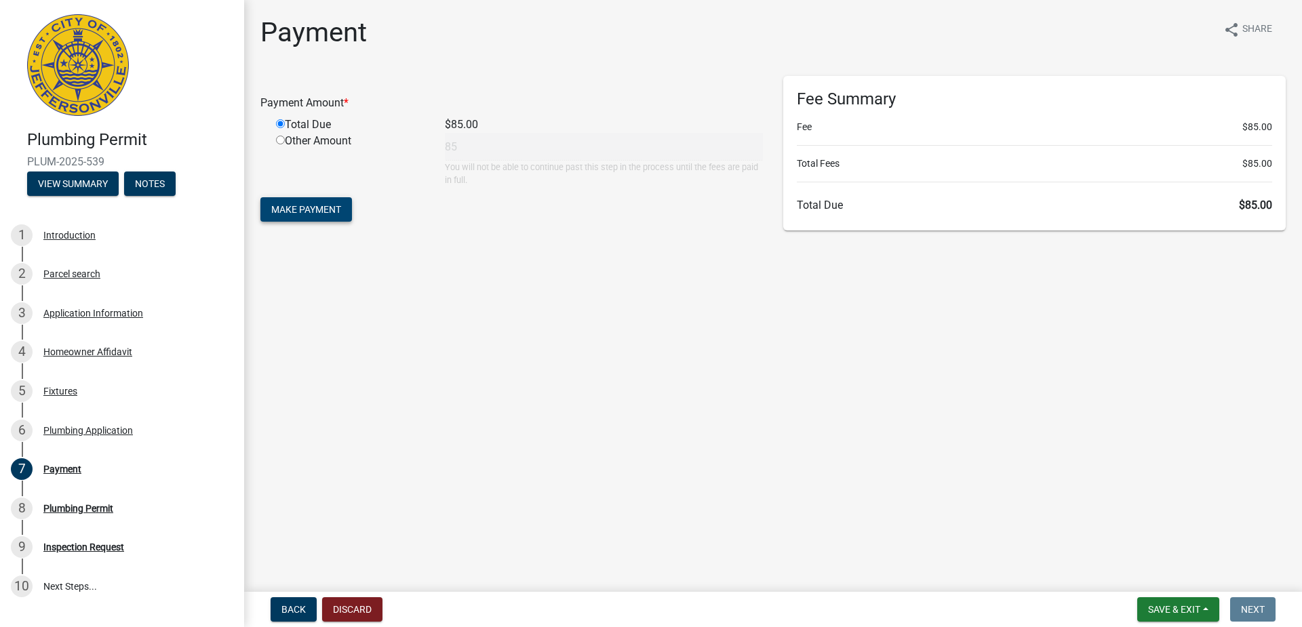
click at [302, 210] on span "Make Payment" at bounding box center [306, 209] width 70 height 11
